Goal: Find contact information: Find contact information

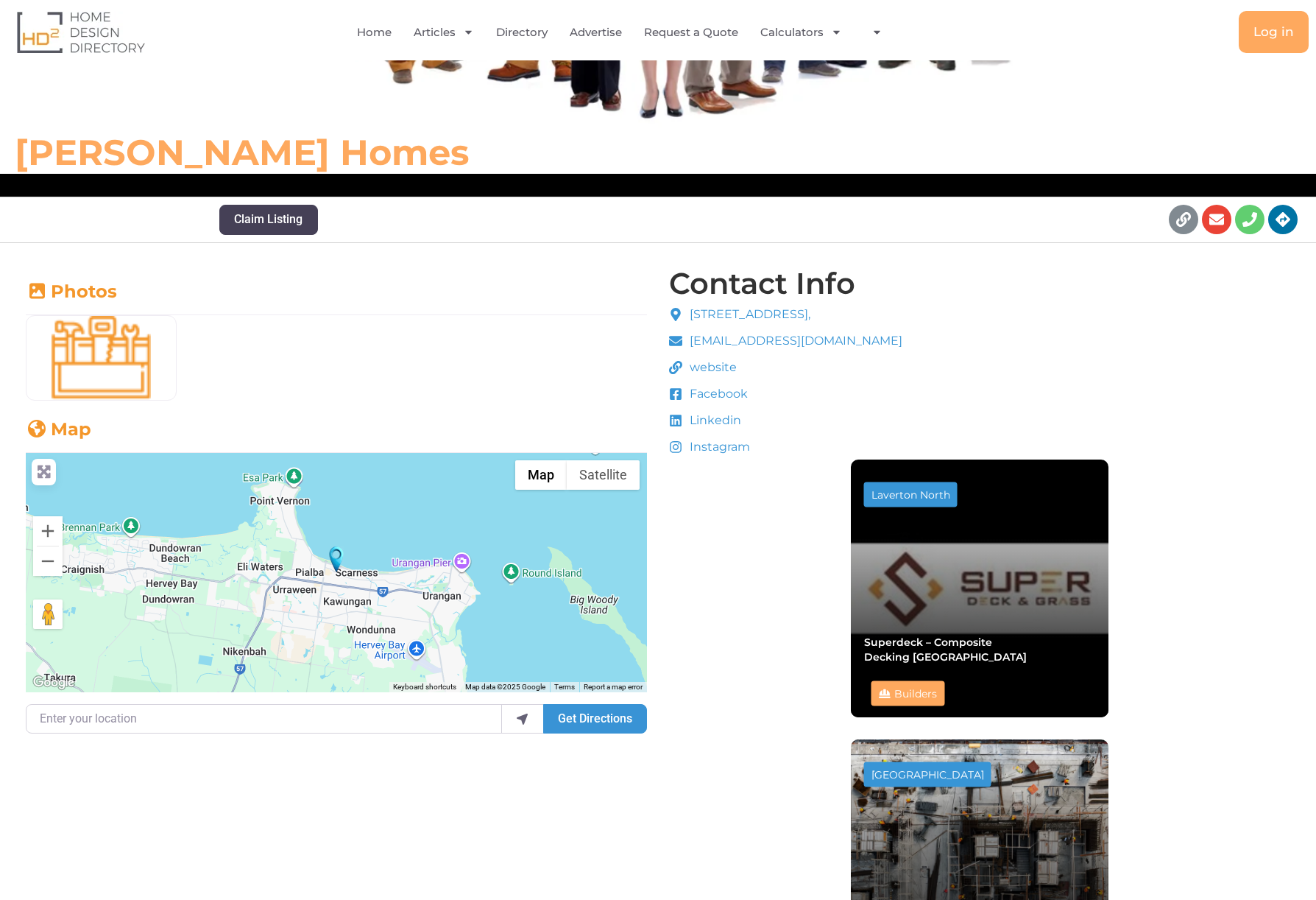
scroll to position [414, 0]
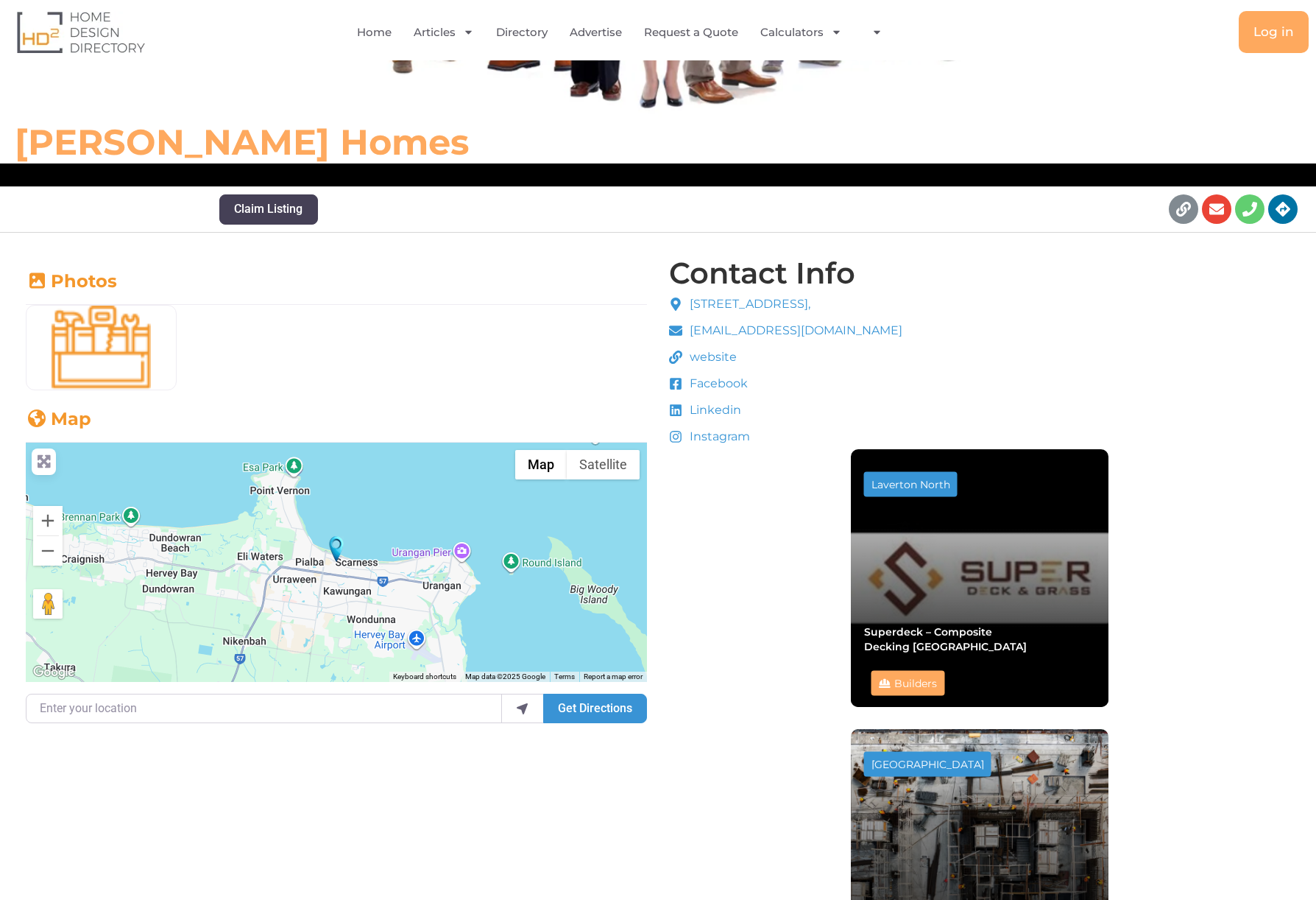
click at [711, 359] on span "website" at bounding box center [711, 357] width 50 height 18
click at [760, 331] on span "[EMAIL_ADDRESS][DOMAIN_NAME]" at bounding box center [794, 331] width 216 height 18
drag, startPoint x: 691, startPoint y: 332, endPoint x: 17, endPoint y: 160, distance: 695.6
